Goal: Task Accomplishment & Management: Manage account settings

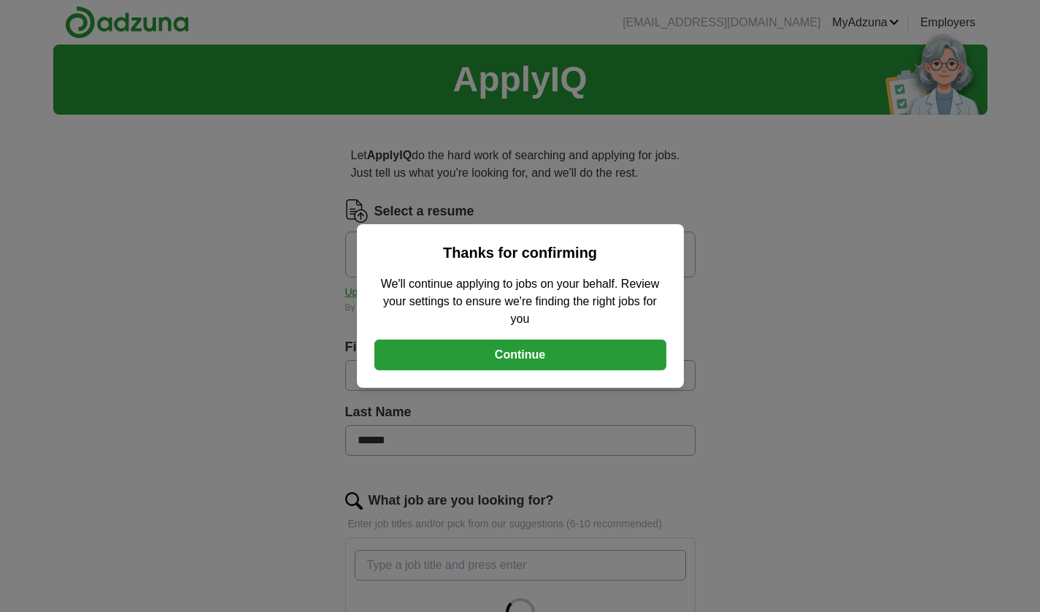
click at [538, 346] on button "Continue" at bounding box center [520, 354] width 292 height 31
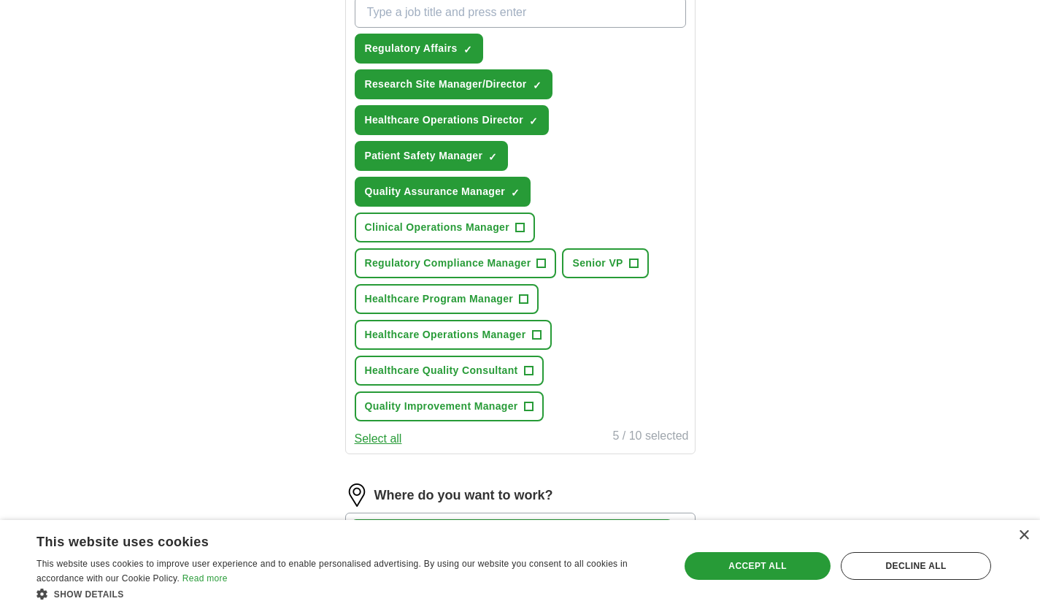
scroll to position [553, 0]
click at [539, 262] on span "+" at bounding box center [541, 263] width 9 height 12
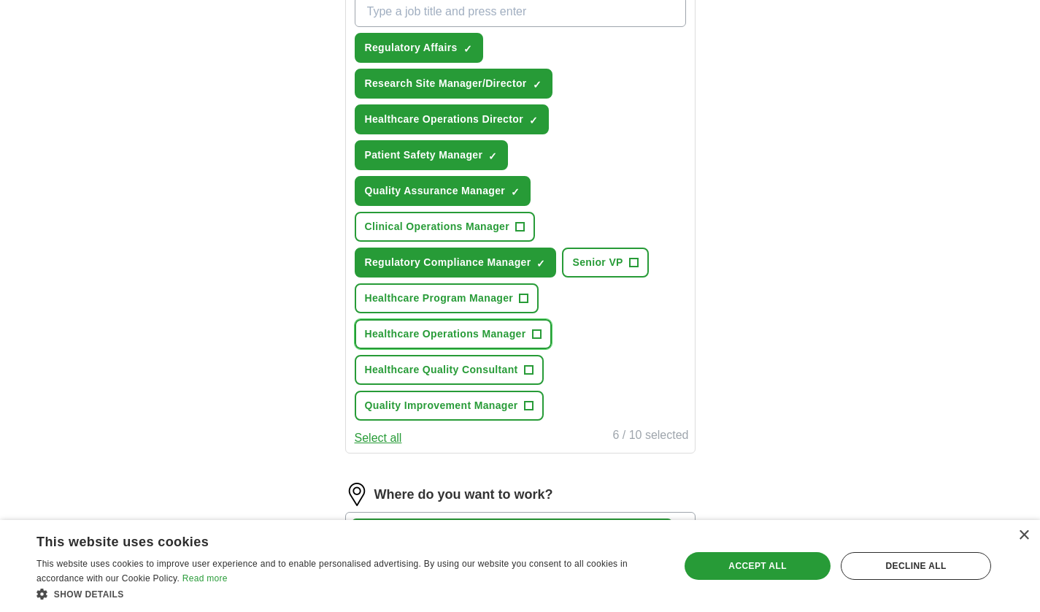
click at [535, 336] on span "+" at bounding box center [536, 334] width 9 height 12
click at [523, 299] on span "+" at bounding box center [524, 299] width 9 height 12
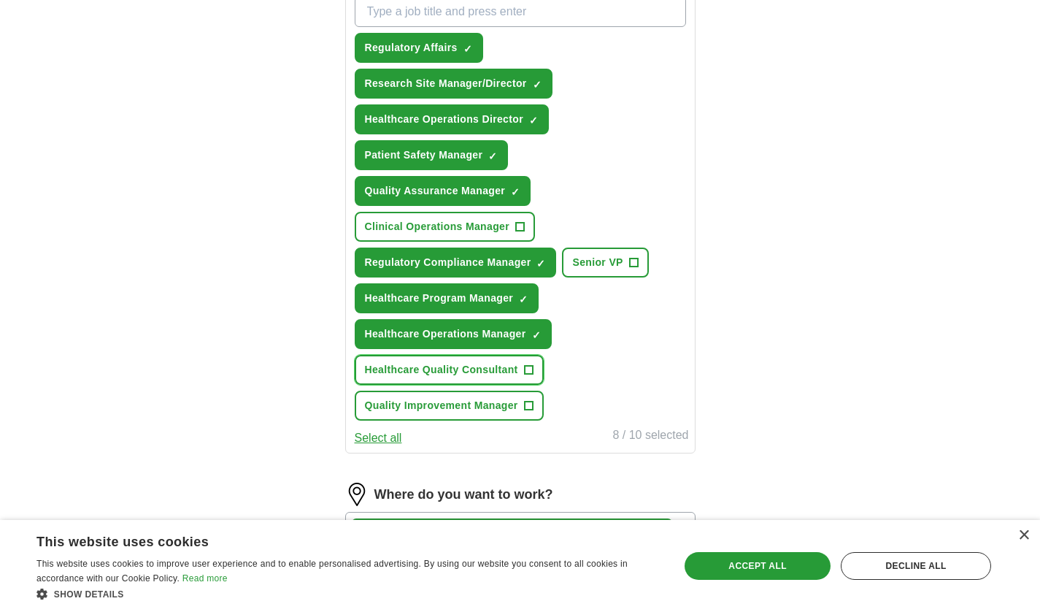
click at [528, 370] on span "+" at bounding box center [528, 370] width 9 height 12
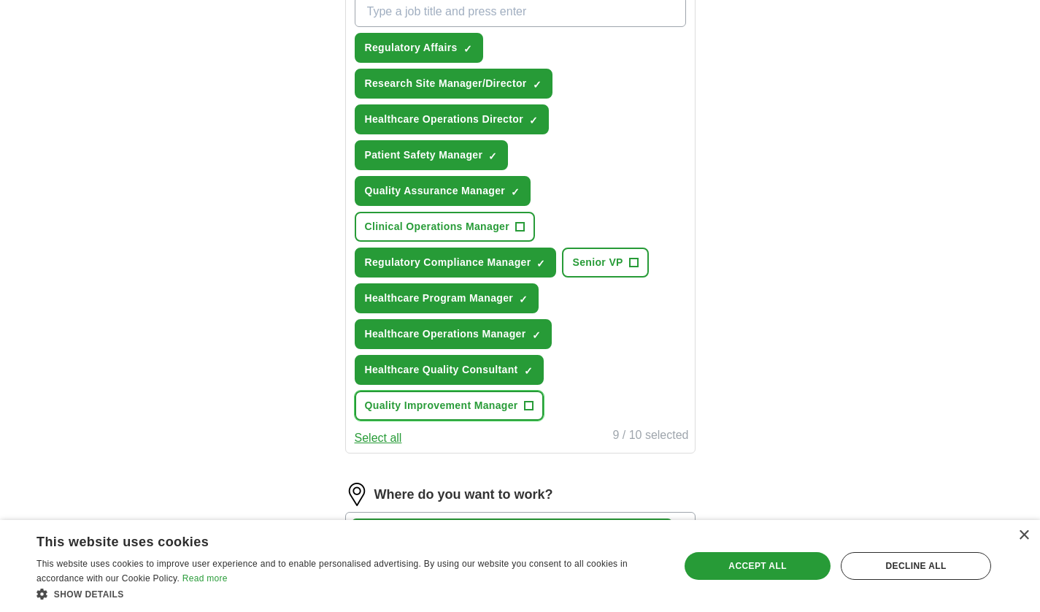
click at [526, 406] on span "+" at bounding box center [528, 406] width 9 height 12
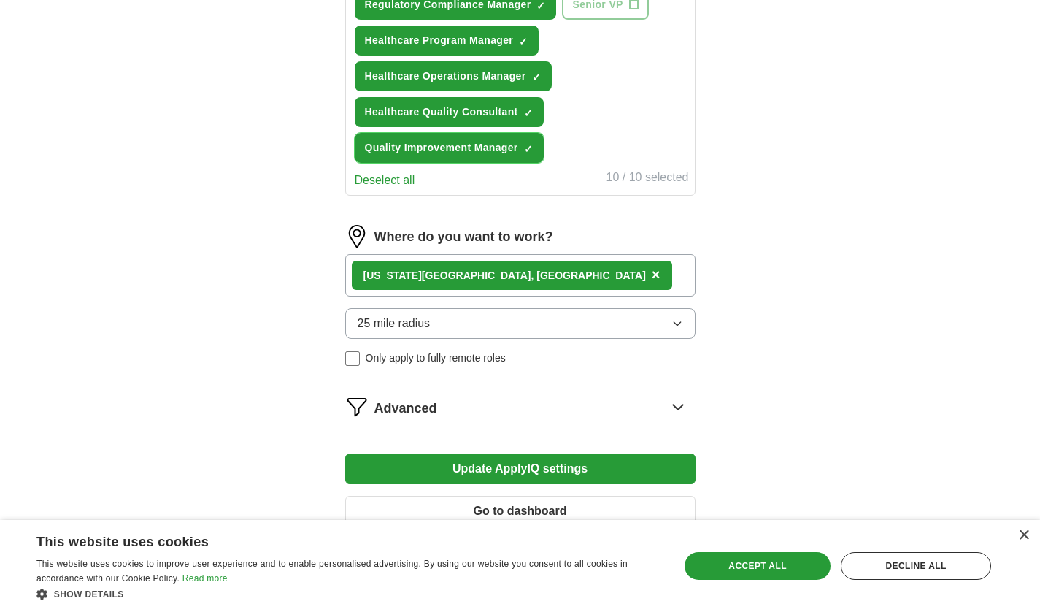
scroll to position [812, 0]
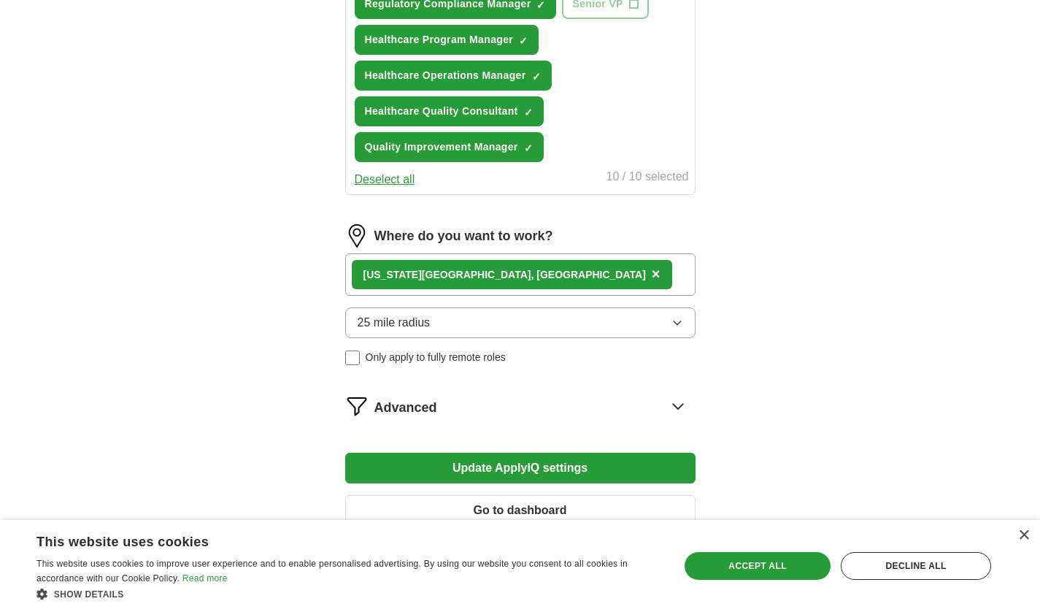
click at [617, 317] on button "25 mile radius" at bounding box center [520, 322] width 350 height 31
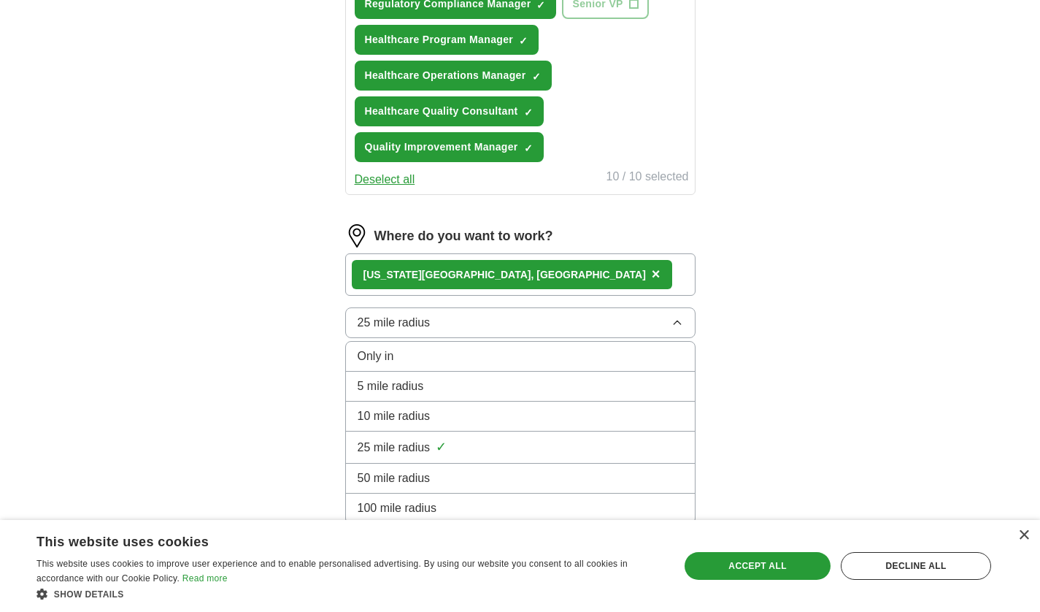
click at [500, 501] on div "100 mile radius" at bounding box center [521, 508] width 326 height 18
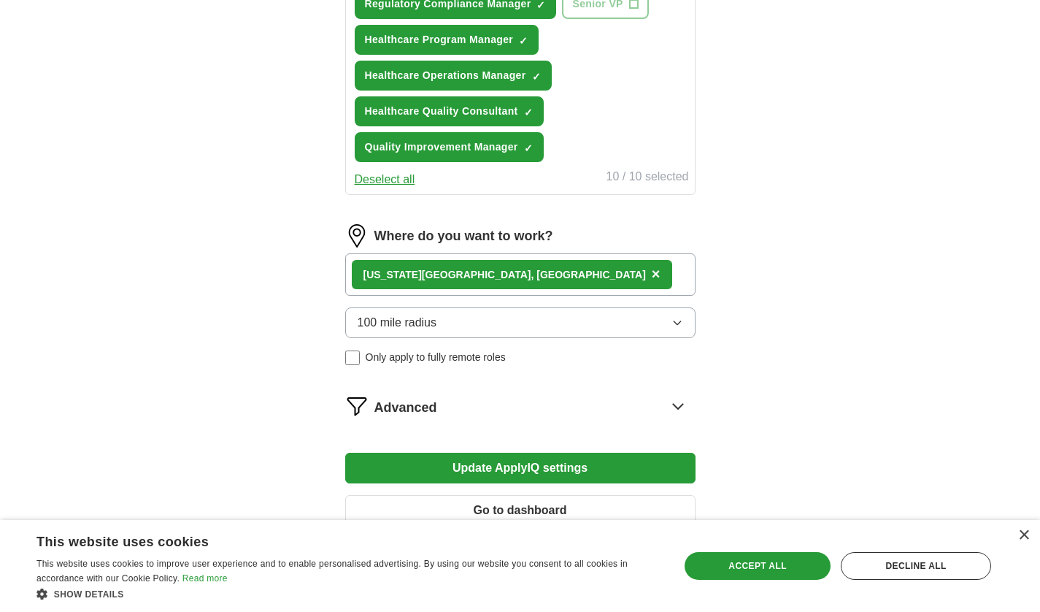
click at [560, 466] on button "Update ApplyIQ settings" at bounding box center [520, 468] width 350 height 31
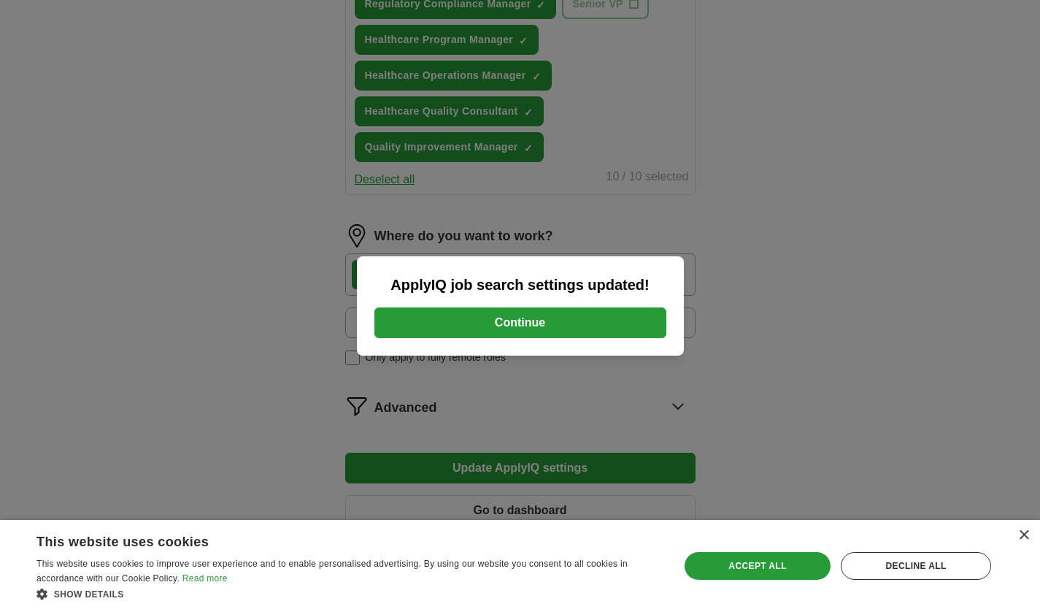
click at [553, 319] on button "Continue" at bounding box center [520, 322] width 292 height 31
